Goal: Task Accomplishment & Management: Manage account settings

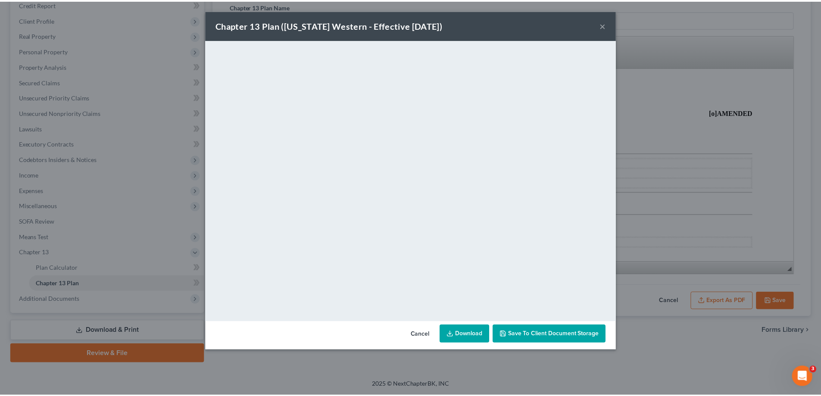
scroll to position [880, 0]
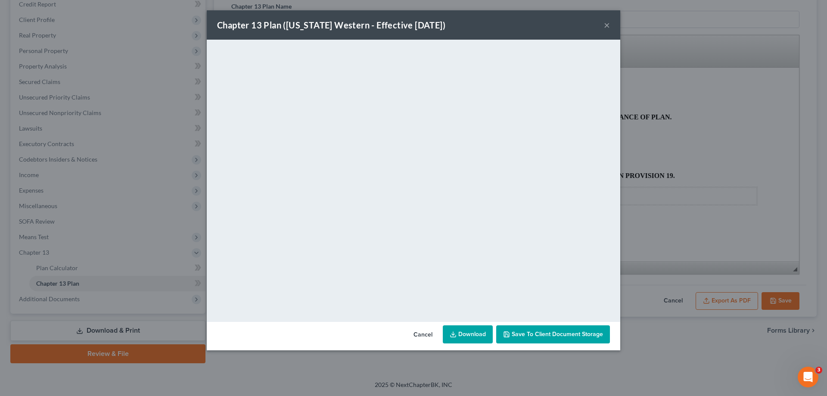
click at [609, 21] on button "×" at bounding box center [607, 25] width 6 height 10
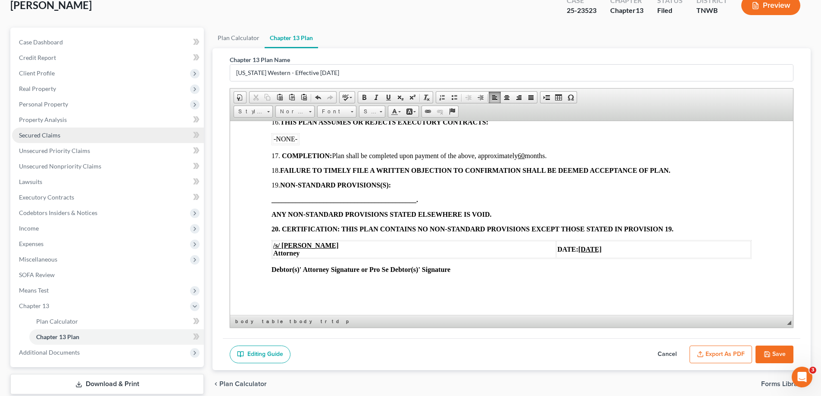
scroll to position [0, 0]
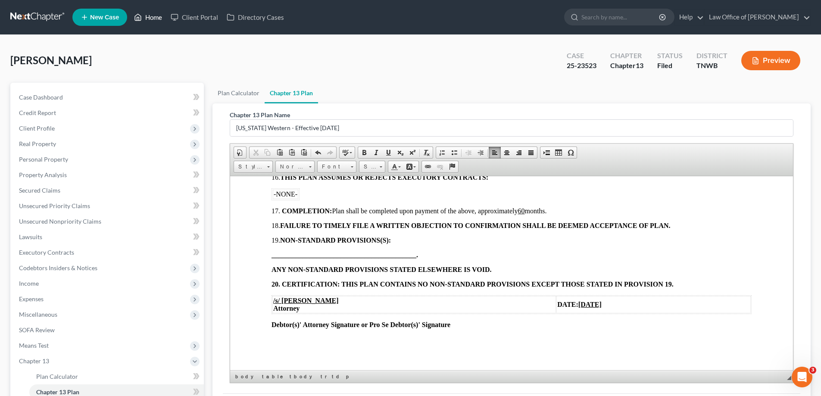
click at [154, 14] on link "Home" at bounding box center [148, 17] width 37 height 16
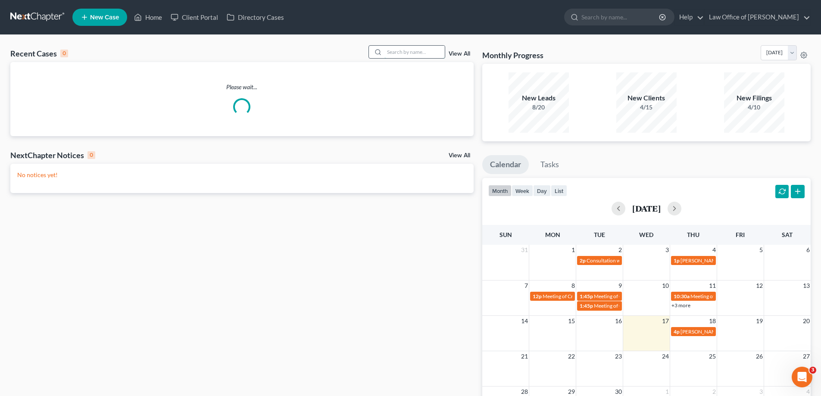
click at [390, 52] on input "search" at bounding box center [414, 52] width 60 height 12
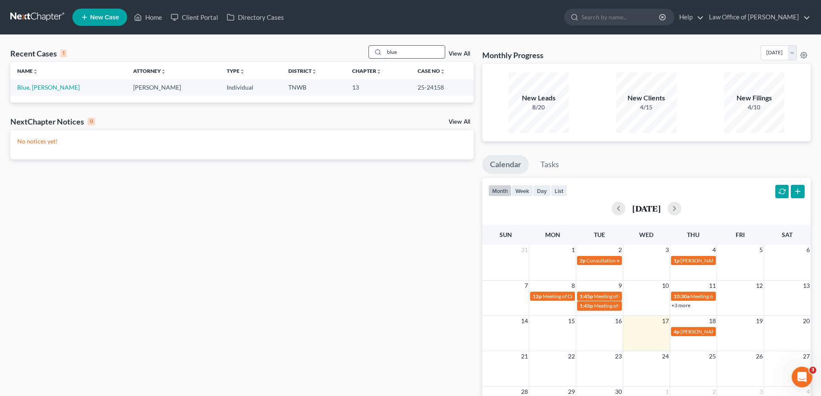
click at [406, 51] on input "blue" at bounding box center [414, 52] width 60 height 12
drag, startPoint x: 409, startPoint y: 56, endPoint x: 359, endPoint y: 52, distance: 49.7
click at [359, 52] on div "Recent Cases 1 blue View All" at bounding box center [241, 53] width 463 height 17
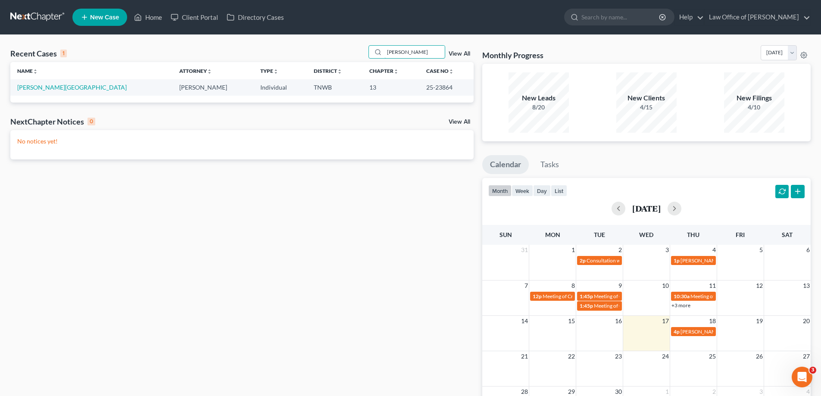
type input "[PERSON_NAME]"
click at [31, 88] on link "[PERSON_NAME][GEOGRAPHIC_DATA]" at bounding box center [71, 87] width 109 height 7
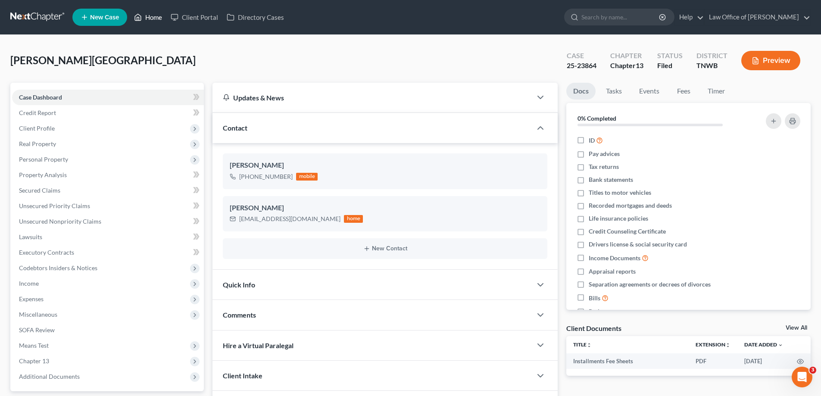
click at [152, 19] on link "Home" at bounding box center [148, 17] width 37 height 16
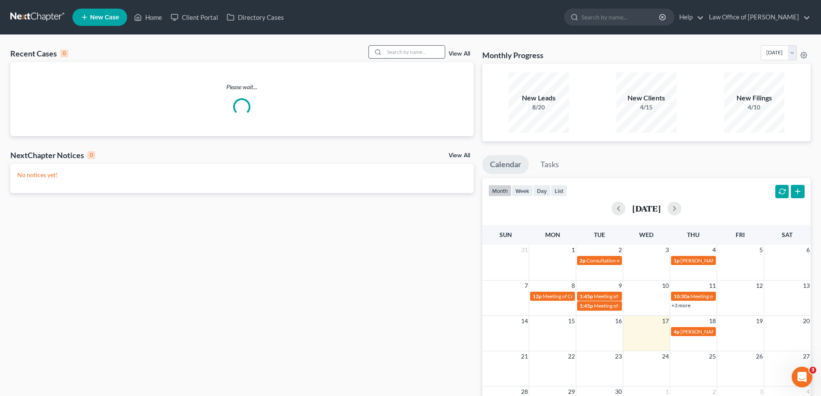
click at [402, 53] on input "search" at bounding box center [414, 52] width 60 height 12
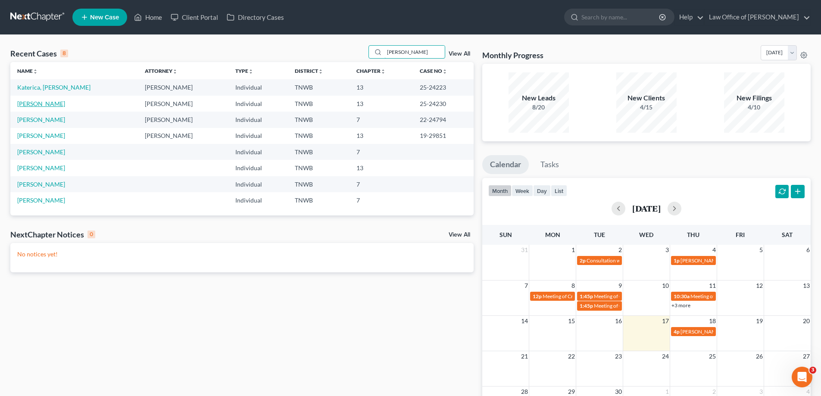
type input "[PERSON_NAME]"
click at [61, 104] on link "[PERSON_NAME]" at bounding box center [41, 103] width 48 height 7
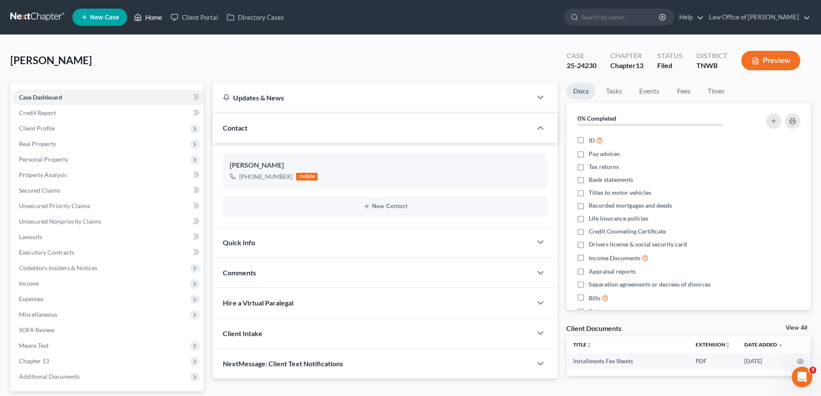
click at [151, 19] on link "Home" at bounding box center [148, 17] width 37 height 16
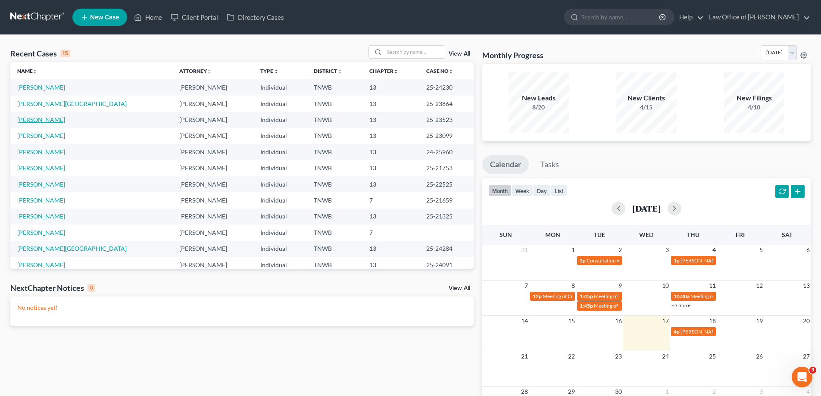
click at [47, 121] on link "[PERSON_NAME]" at bounding box center [41, 119] width 48 height 7
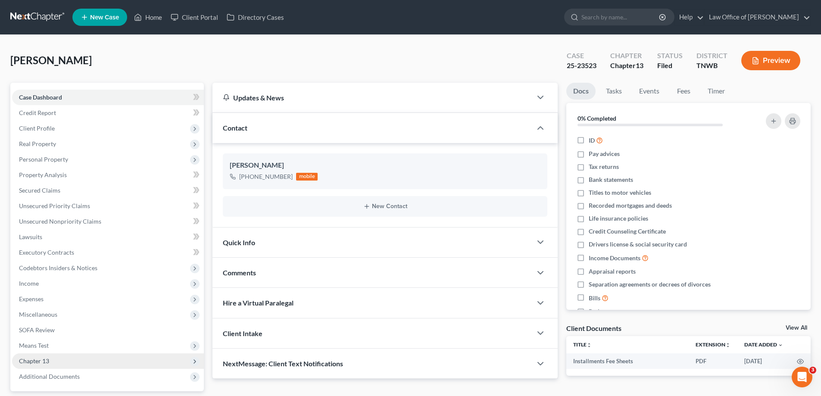
click at [53, 363] on span "Chapter 13" at bounding box center [108, 361] width 192 height 16
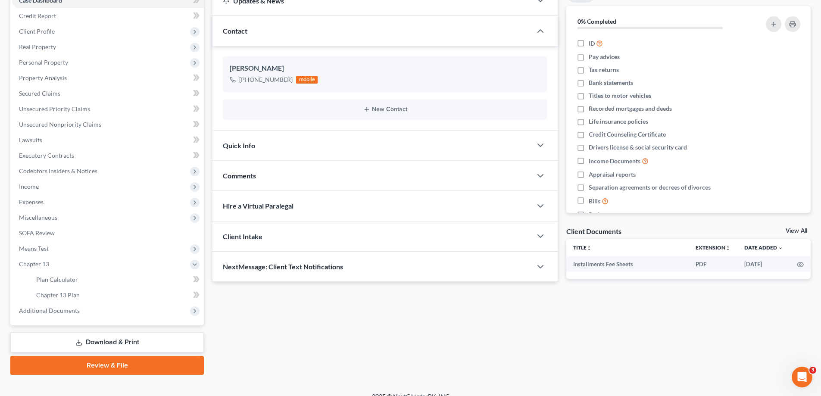
scroll to position [109, 0]
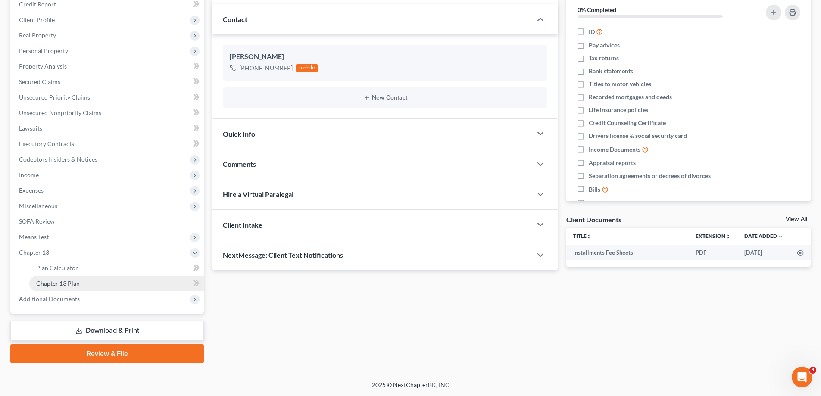
click at [65, 284] on span "Chapter 13 Plan" at bounding box center [58, 283] width 44 height 7
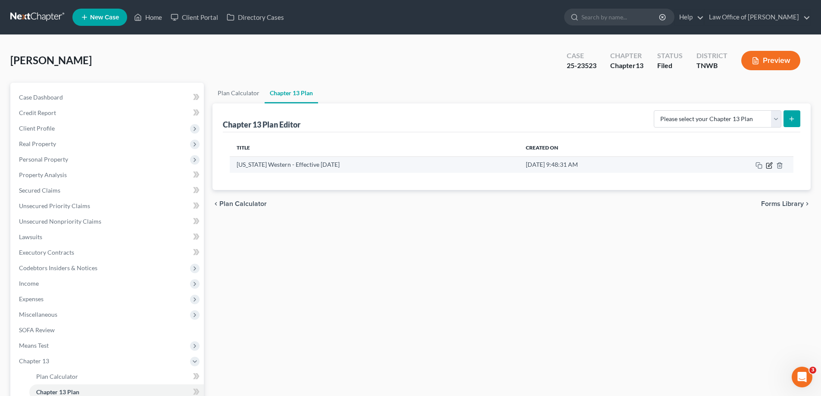
click at [767, 167] on icon "button" at bounding box center [769, 165] width 7 height 7
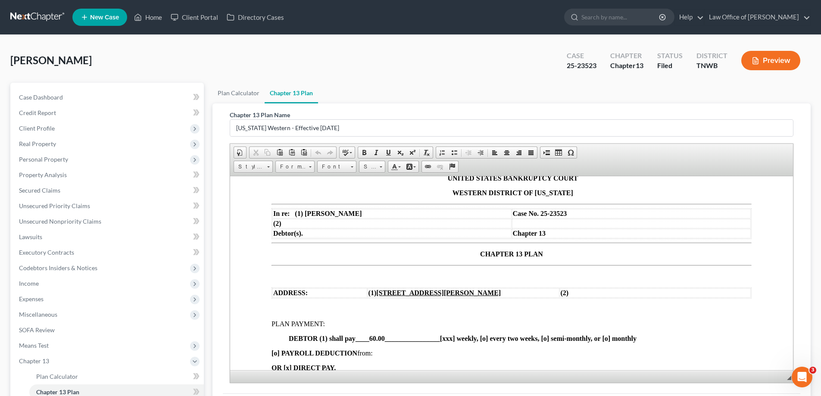
scroll to position [129, 0]
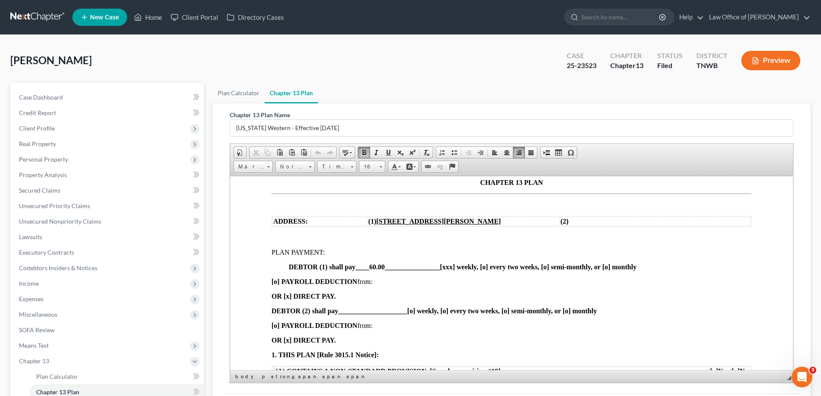
click at [377, 266] on span "____60.00________________" at bounding box center [398, 266] width 84 height 7
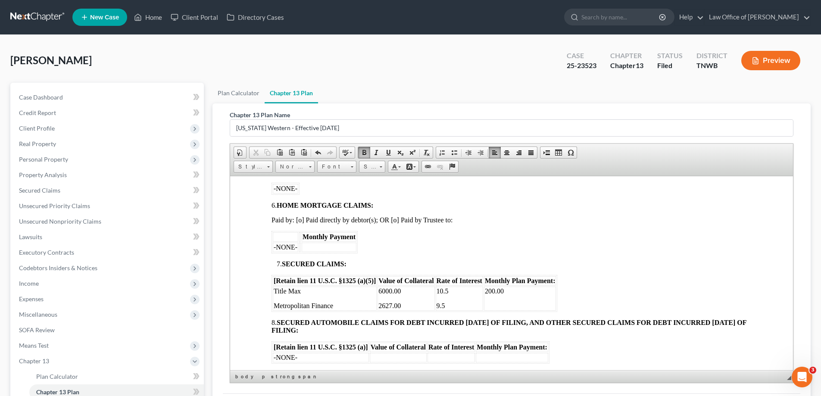
scroll to position [474, 0]
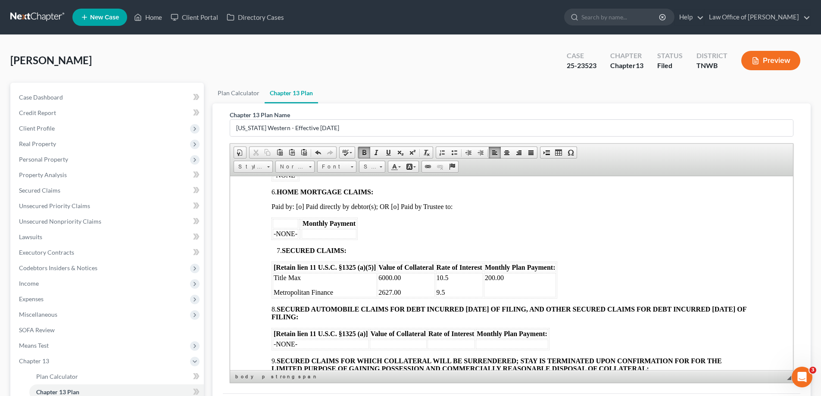
click at [500, 290] on p at bounding box center [520, 292] width 71 height 8
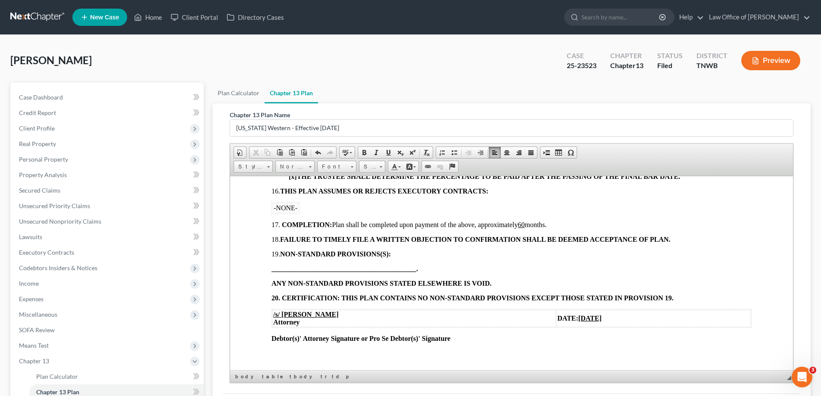
scroll to position [880, 0]
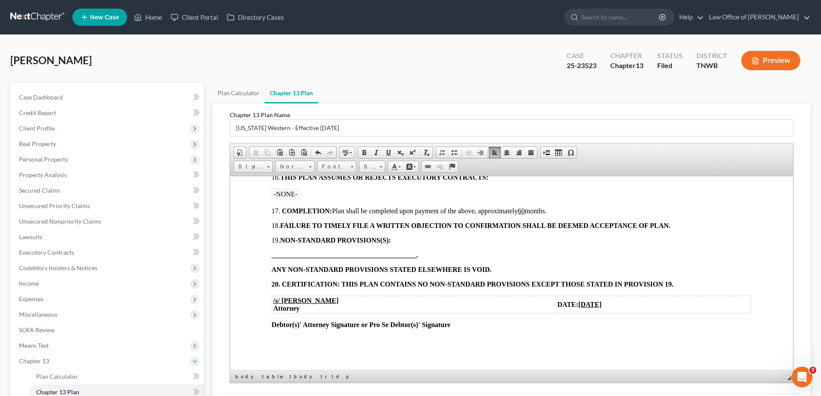
click at [578, 306] on u "[DATE]" at bounding box center [589, 303] width 23 height 7
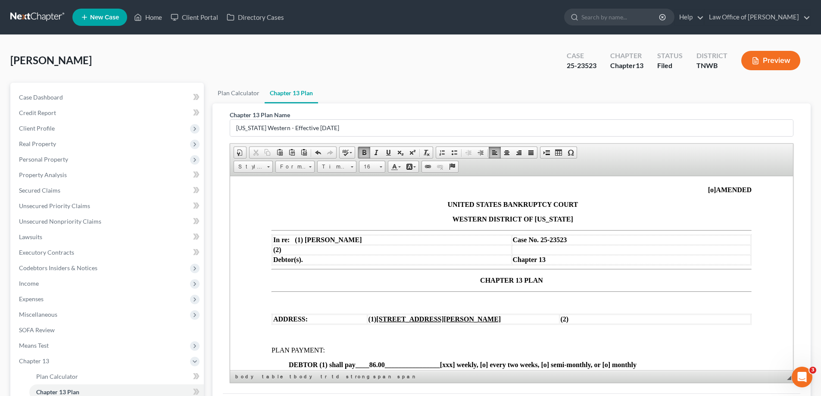
scroll to position [18, 0]
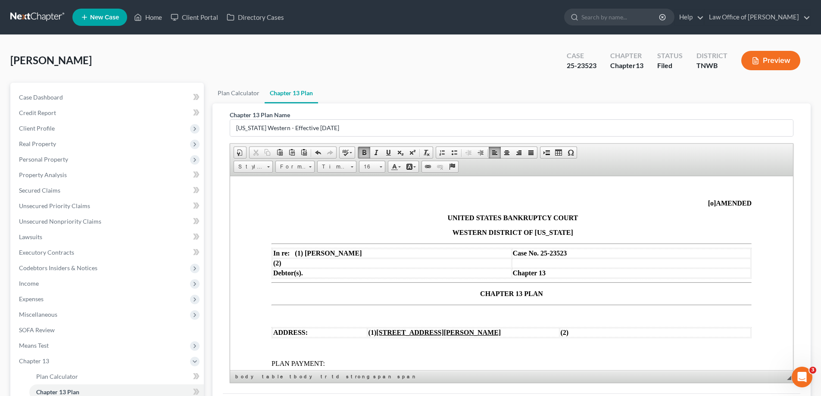
click at [708, 203] on span "[o]" at bounding box center [712, 202] width 8 height 7
click at [475, 293] on p "CHAPTER 13 PLAN" at bounding box center [511, 294] width 480 height 8
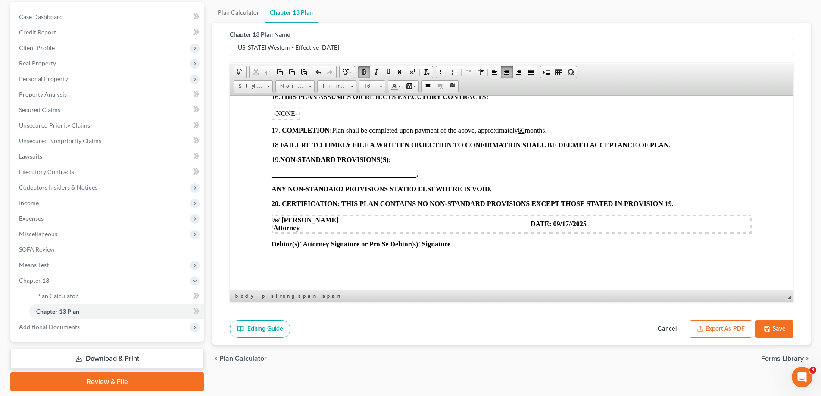
scroll to position [109, 0]
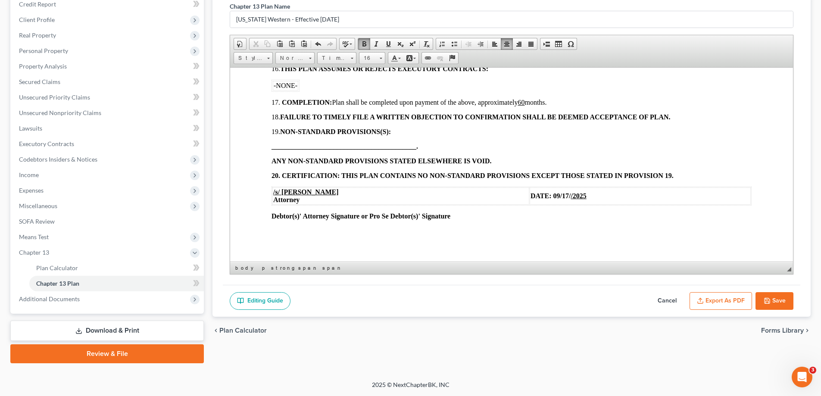
click at [774, 295] on button "Save" at bounding box center [774, 301] width 38 height 18
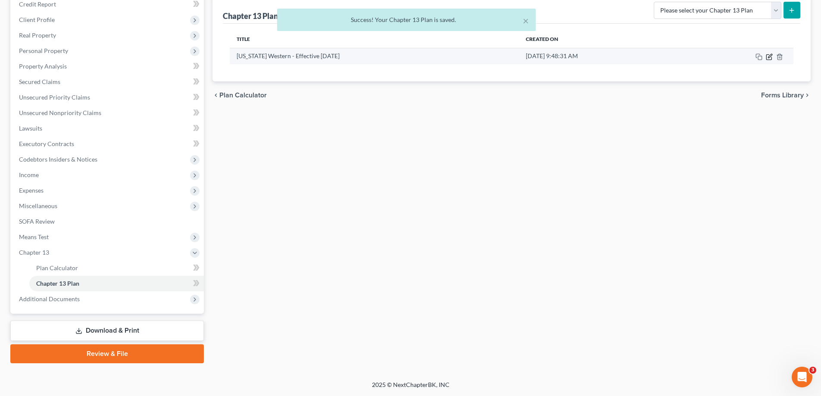
click at [771, 56] on icon "button" at bounding box center [769, 56] width 7 height 7
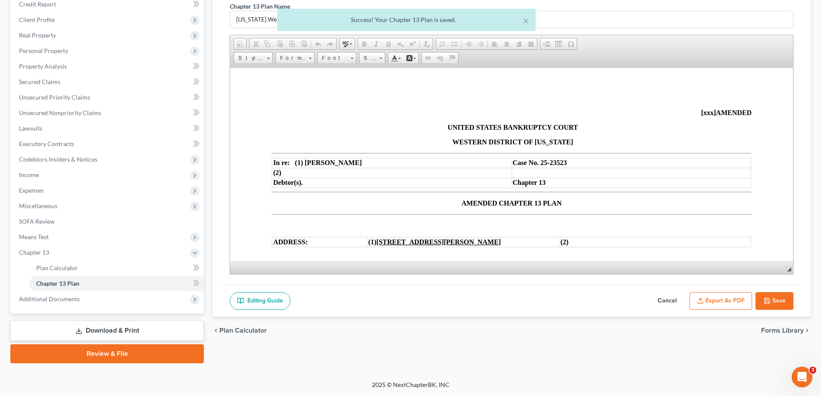
scroll to position [0, 0]
click at [714, 300] on button "Export as PDF" at bounding box center [720, 301] width 62 height 18
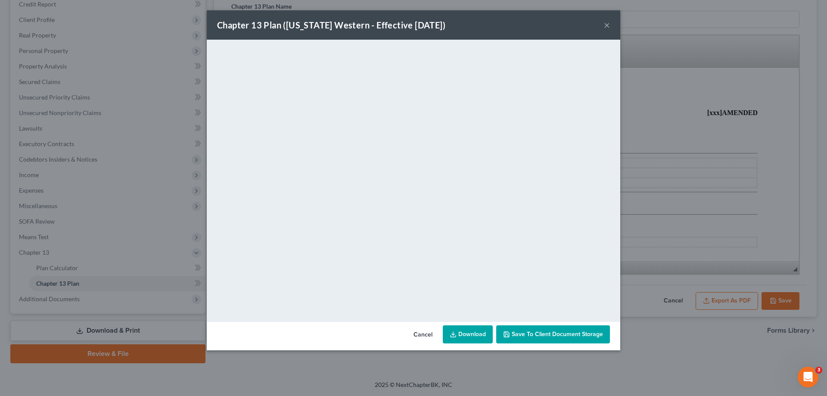
click at [610, 20] on button "×" at bounding box center [607, 25] width 6 height 10
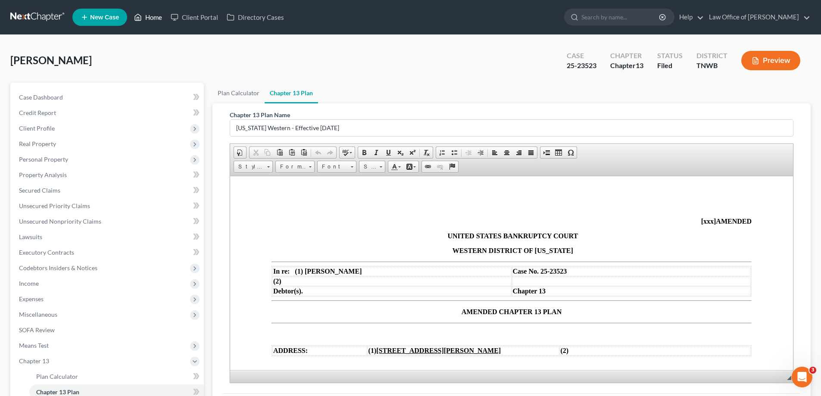
click at [147, 20] on link "Home" at bounding box center [148, 17] width 37 height 16
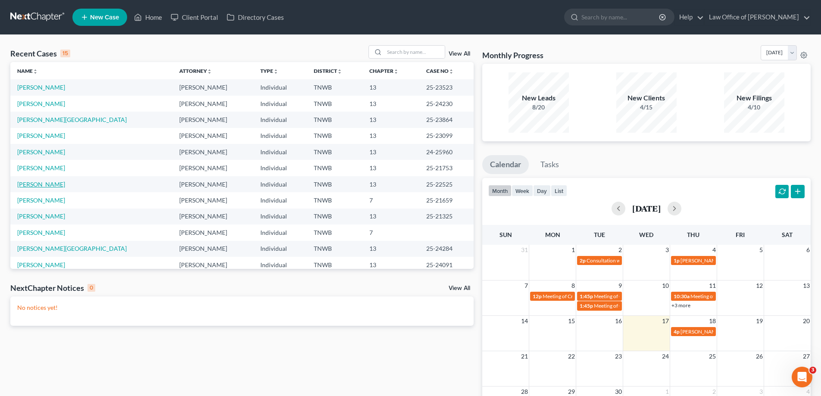
click at [41, 183] on link "[PERSON_NAME]" at bounding box center [41, 184] width 48 height 7
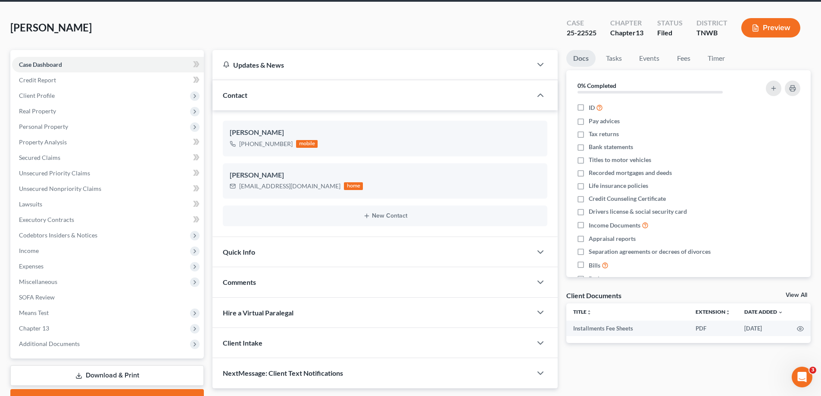
scroll to position [78, 0]
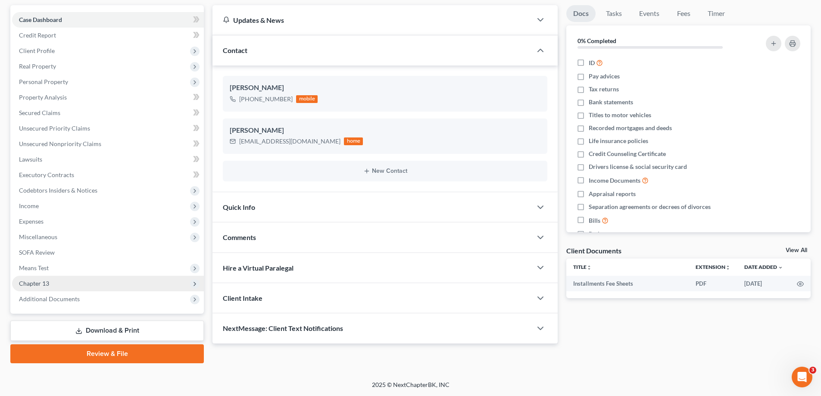
click at [49, 284] on span "Chapter 13" at bounding box center [34, 283] width 30 height 7
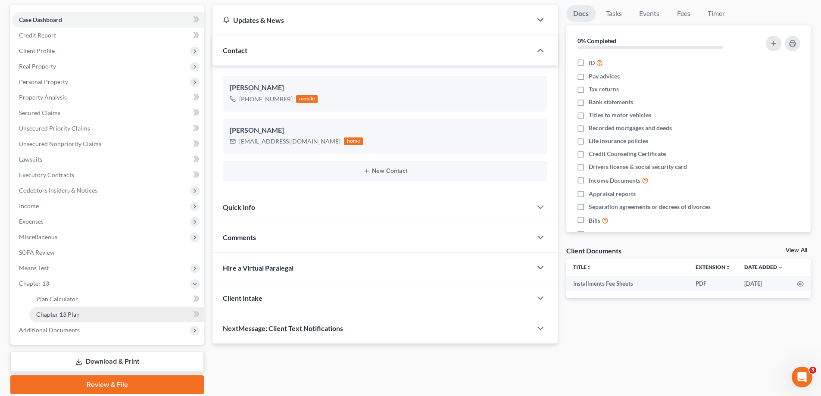
click at [79, 316] on link "Chapter 13 Plan" at bounding box center [116, 315] width 175 height 16
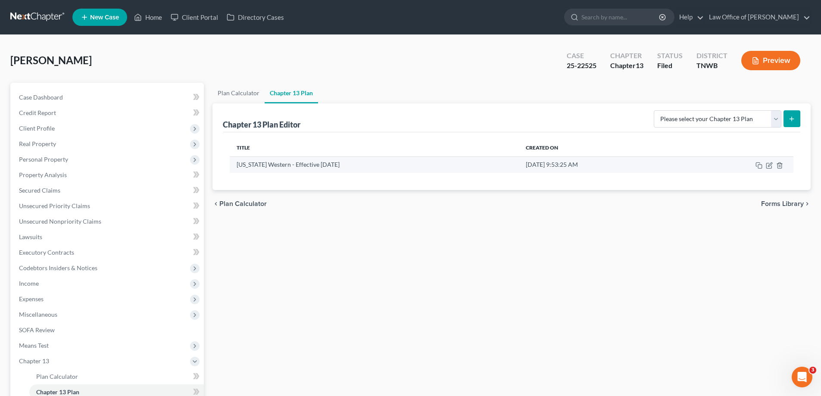
click at [769, 161] on td at bounding box center [737, 164] width 111 height 16
click at [769, 165] on icon "button" at bounding box center [770, 164] width 4 height 4
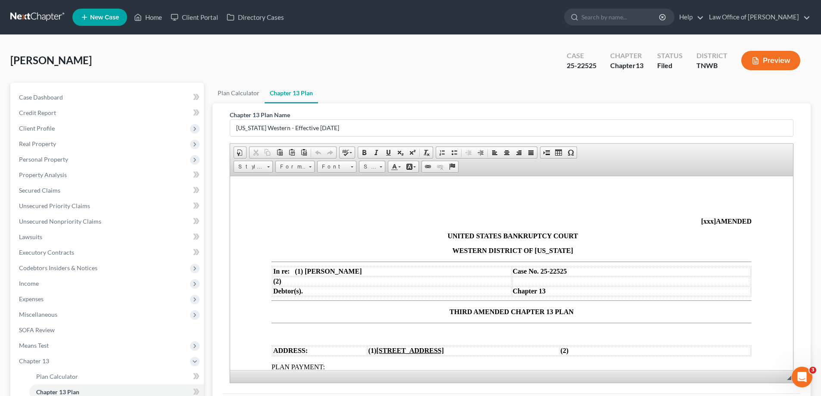
click at [468, 312] on span "THIRD AMENDED CHAPTER 13 PLAN" at bounding box center [511, 311] width 124 height 7
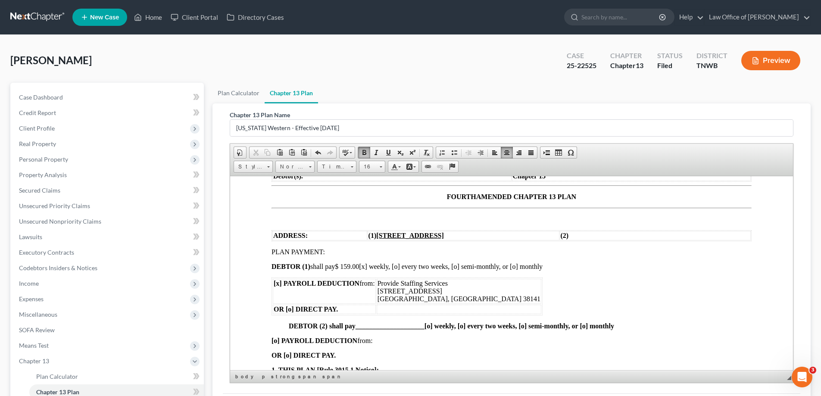
scroll to position [129, 0]
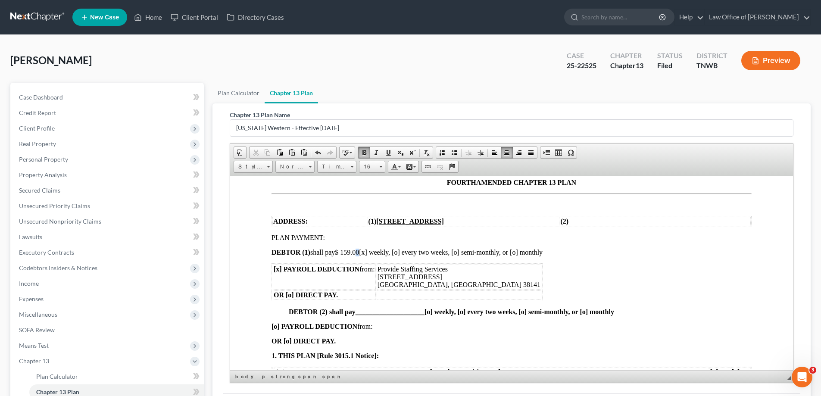
click at [359, 252] on span "$ 159.00" at bounding box center [347, 251] width 24 height 7
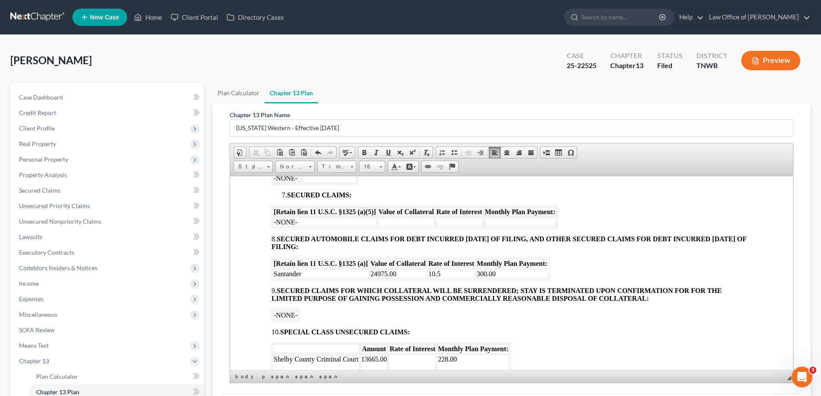
scroll to position [560, 0]
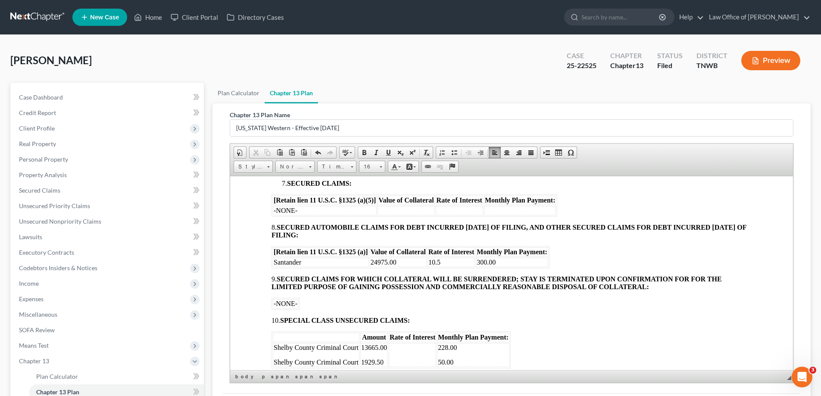
click at [395, 262] on td "24975.00" at bounding box center [398, 261] width 57 height 9
click at [495, 261] on td "300.00" at bounding box center [512, 261] width 72 height 9
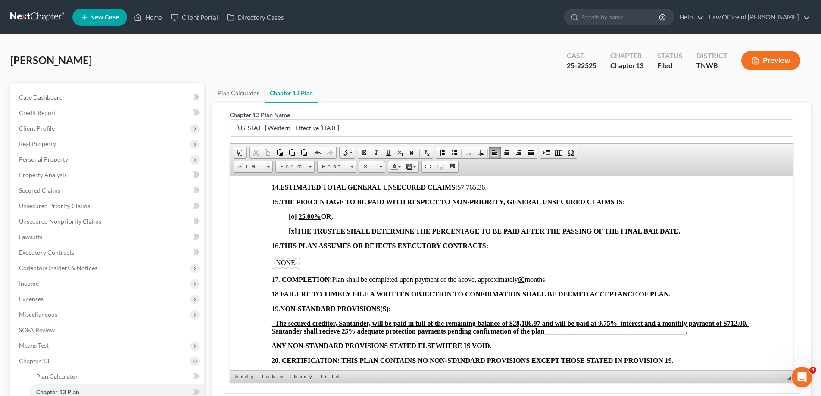
scroll to position [907, 0]
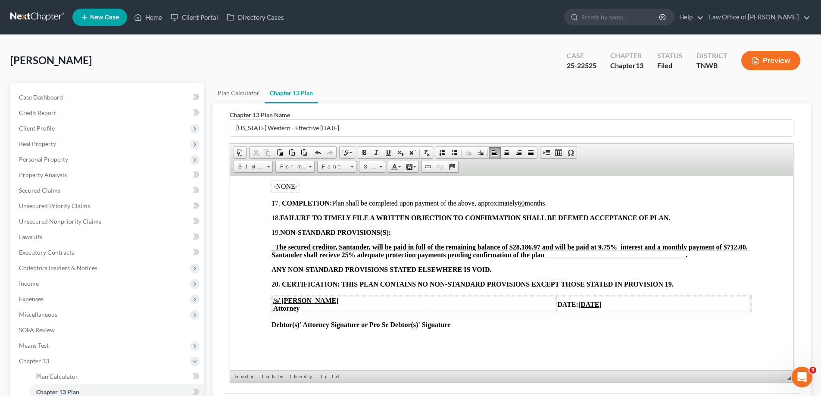
click at [578, 305] on u "[DATE]" at bounding box center [589, 303] width 23 height 7
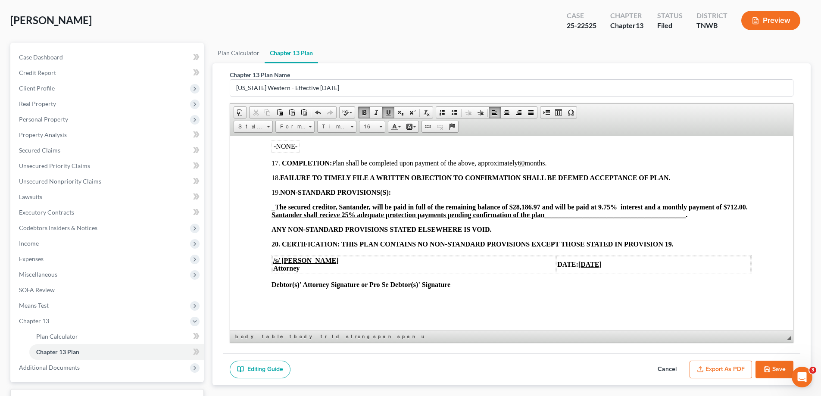
scroll to position [109, 0]
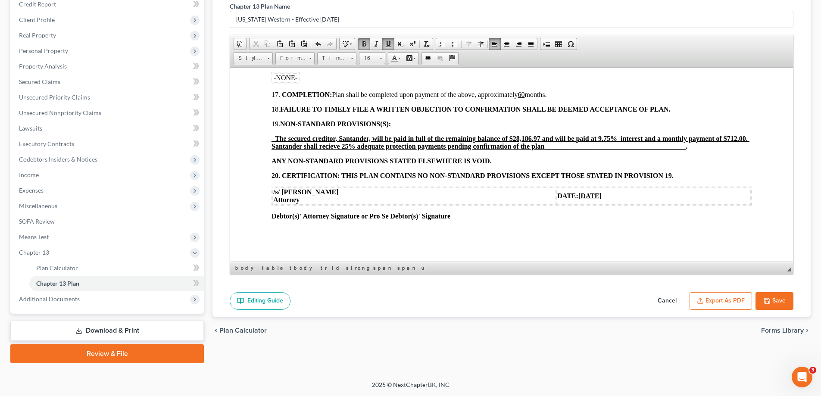
click at [777, 300] on button "Save" at bounding box center [774, 301] width 38 height 18
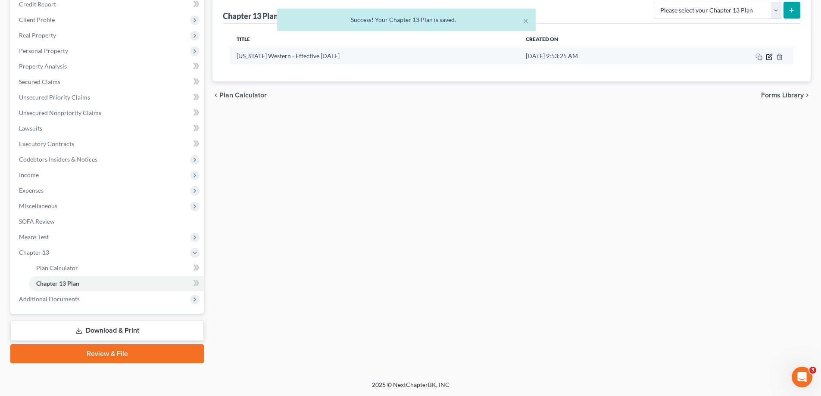
click at [772, 57] on icon "button" at bounding box center [769, 56] width 7 height 7
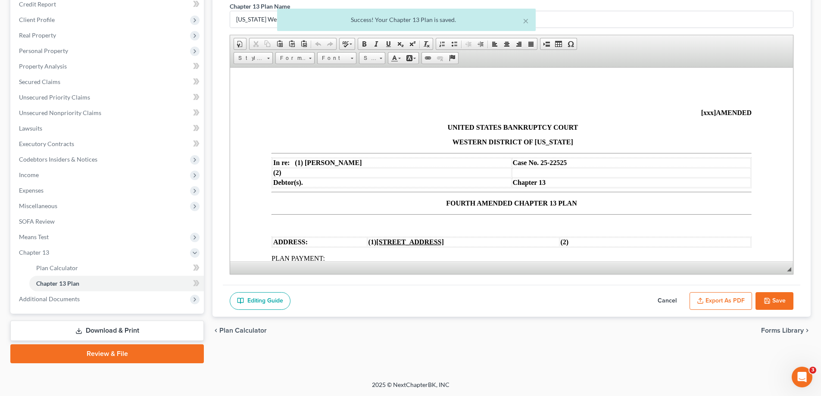
scroll to position [0, 0]
click at [712, 300] on button "Export as PDF" at bounding box center [720, 301] width 62 height 18
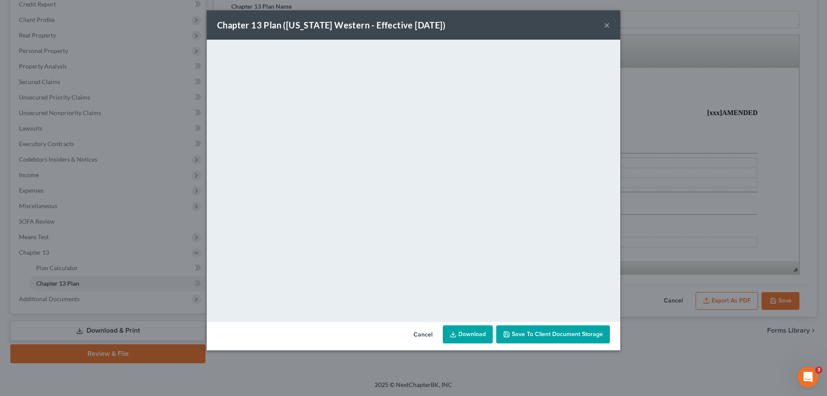
click at [603, 26] on div "Chapter 13 Plan ([US_STATE] Western - Effective [DATE]) ×" at bounding box center [414, 24] width 414 height 29
click at [607, 23] on div "Chapter 13 Plan ([US_STATE] Western - Effective [DATE]) ×" at bounding box center [414, 24] width 414 height 29
click at [608, 24] on button "×" at bounding box center [607, 25] width 6 height 10
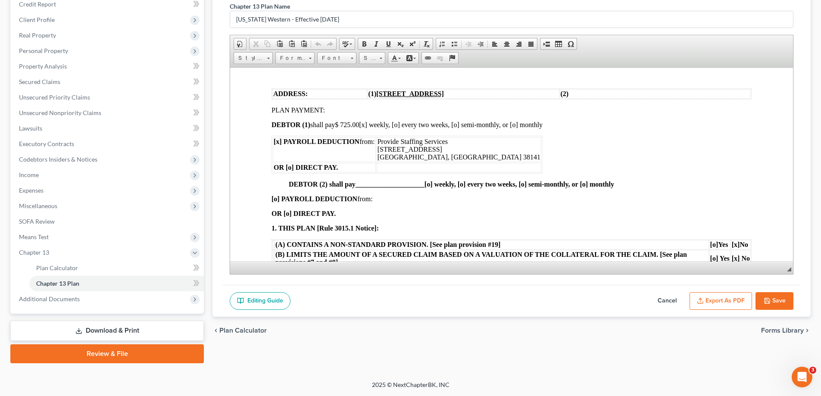
scroll to position [172, 0]
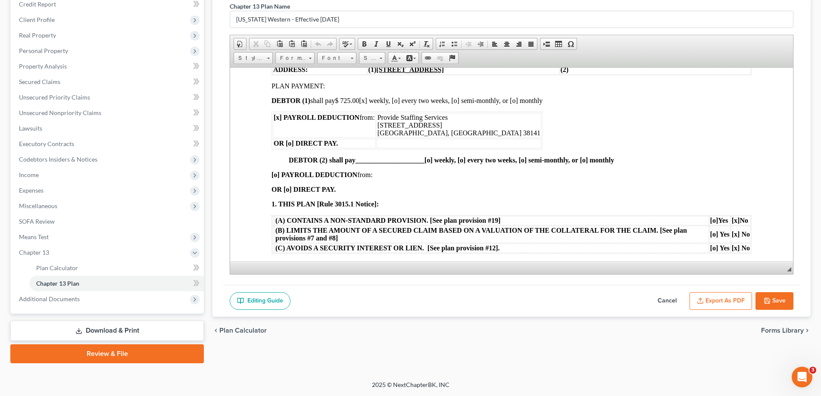
click at [346, 100] on span "$ 725.00" at bounding box center [347, 100] width 24 height 7
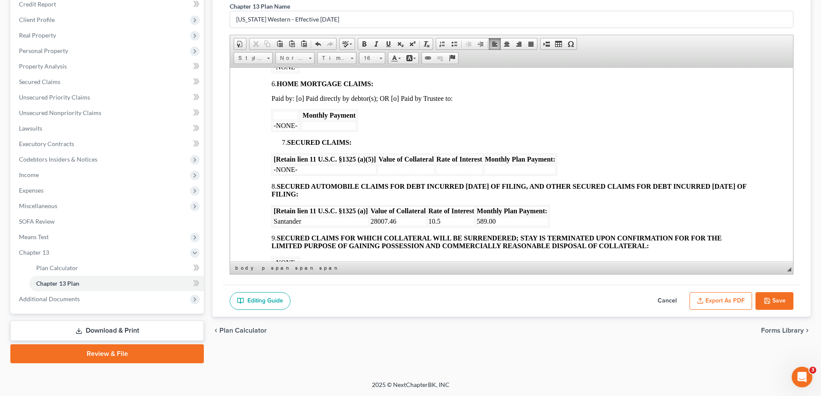
scroll to position [560, 0]
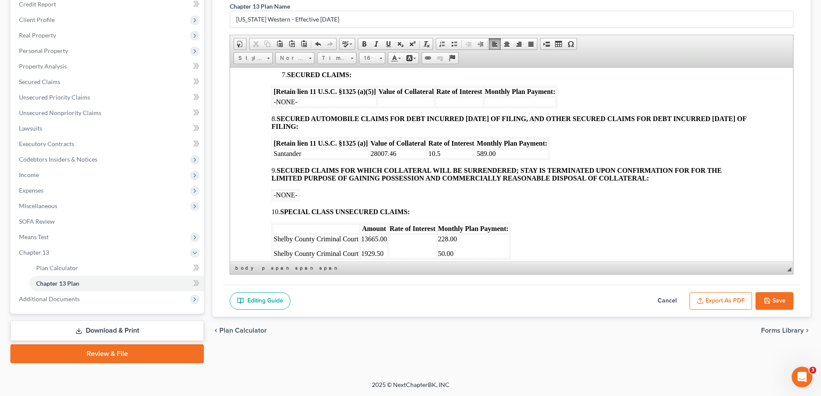
click at [773, 302] on button "Save" at bounding box center [774, 301] width 38 height 18
click at [774, 297] on button "Save" at bounding box center [774, 301] width 38 height 18
click at [776, 299] on button "Save" at bounding box center [774, 301] width 38 height 18
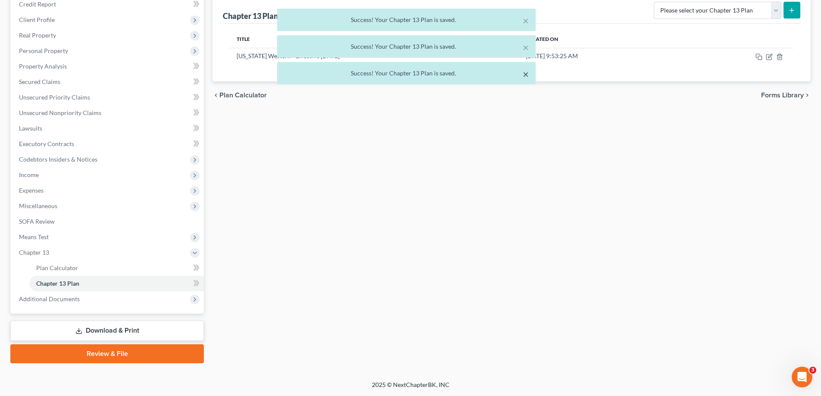
drag, startPoint x: 525, startPoint y: 75, endPoint x: 524, endPoint y: 65, distance: 9.9
click at [525, 74] on button "×" at bounding box center [526, 74] width 6 height 10
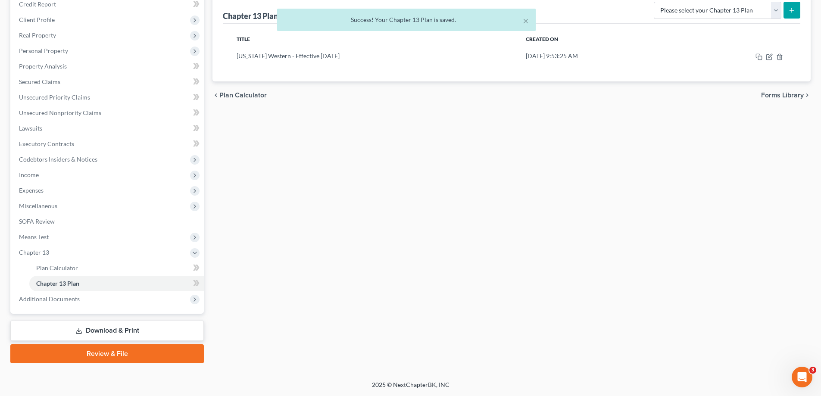
click at [527, 47] on th "Created On" at bounding box center [600, 39] width 163 height 17
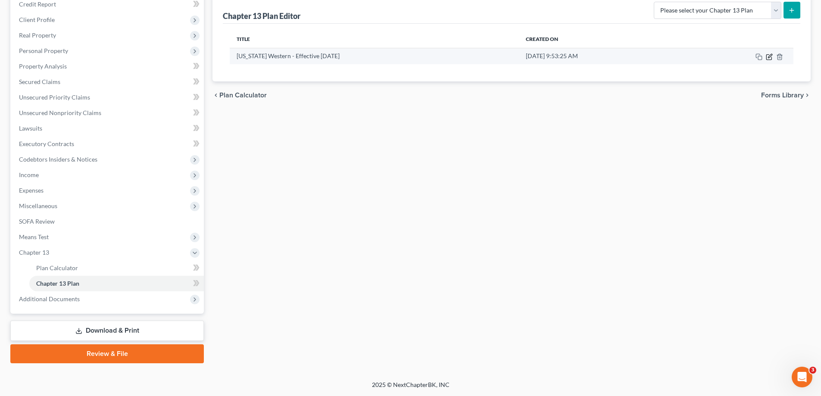
click at [768, 57] on icon "button" at bounding box center [770, 56] width 4 height 4
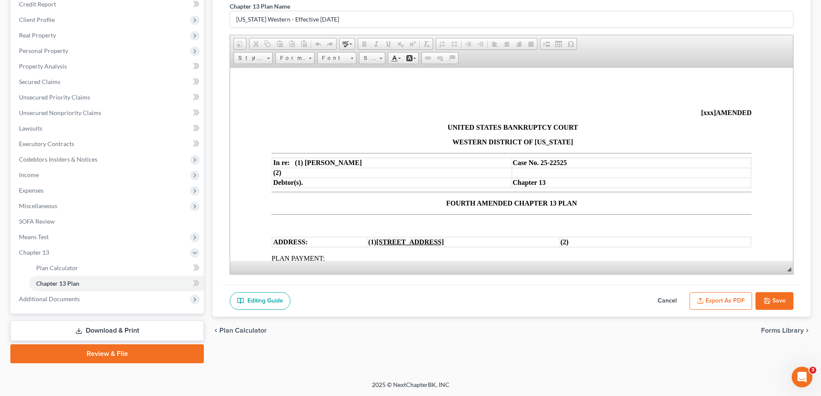
scroll to position [0, 0]
click at [723, 302] on button "Export as PDF" at bounding box center [720, 301] width 62 height 18
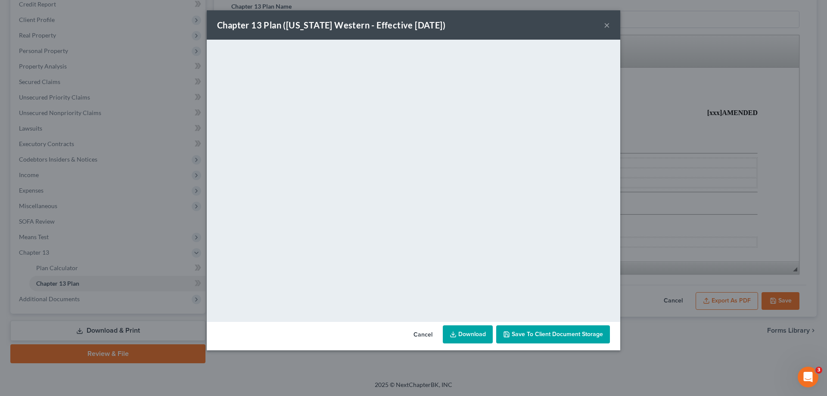
click at [607, 28] on button "×" at bounding box center [607, 25] width 6 height 10
